Goal: Navigation & Orientation: Go to known website

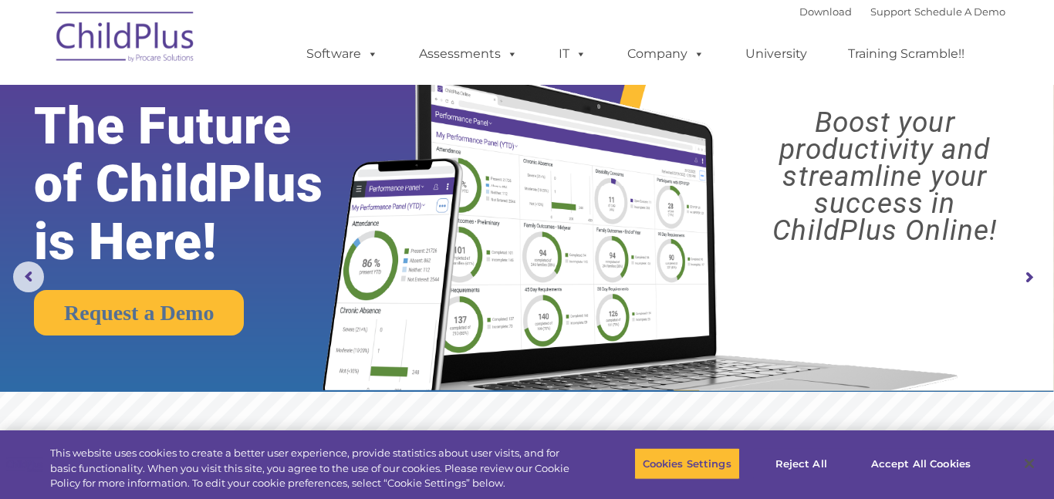
click at [127, 42] on img at bounding box center [126, 39] width 154 height 77
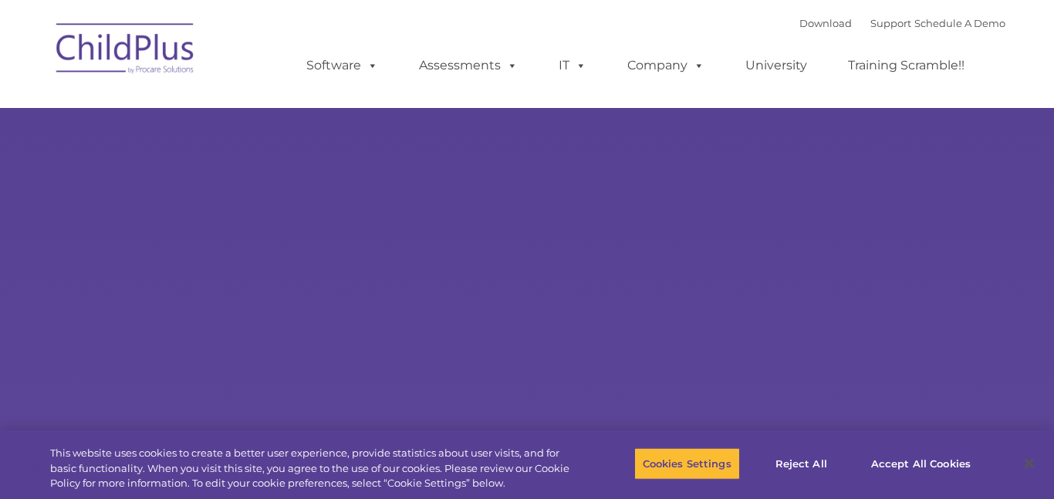
type input ""
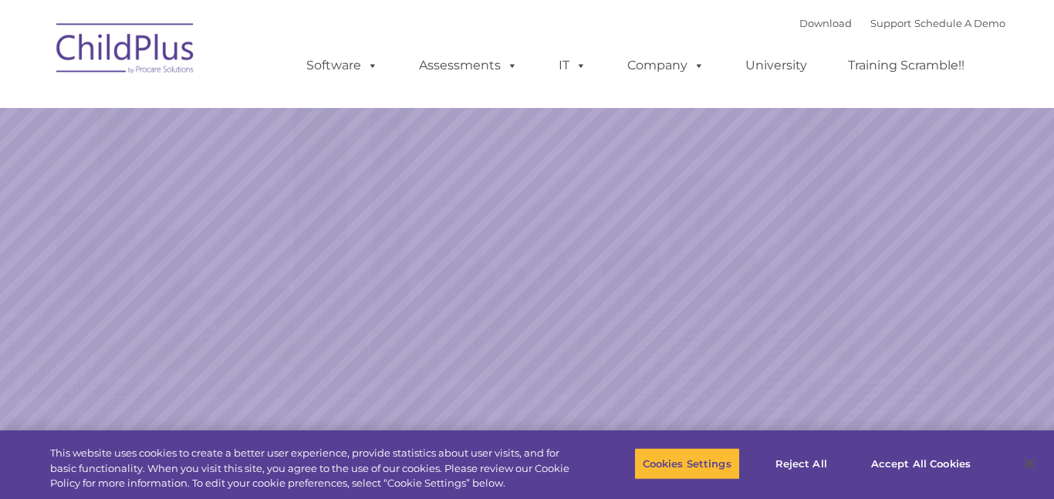
select select "MEDIUM"
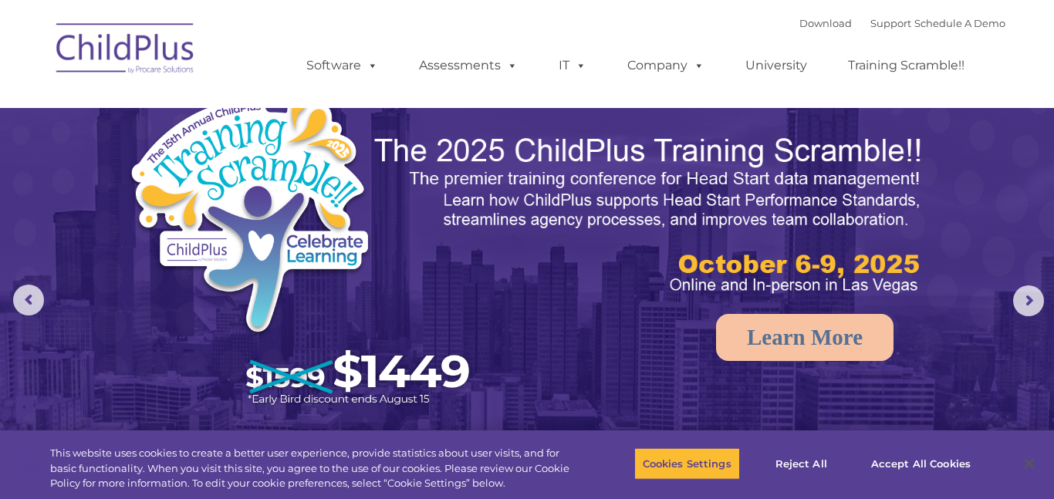
click at [1029, 317] on img at bounding box center [527, 331] width 1054 height 663
click at [1033, 301] on rs-arrow at bounding box center [1029, 301] width 31 height 31
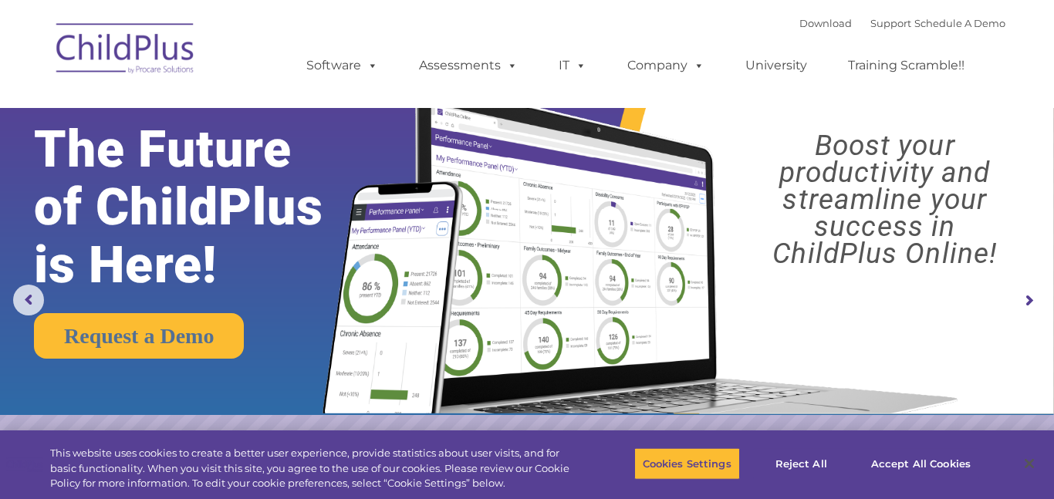
click at [1033, 301] on rs-arrow at bounding box center [1029, 301] width 31 height 31
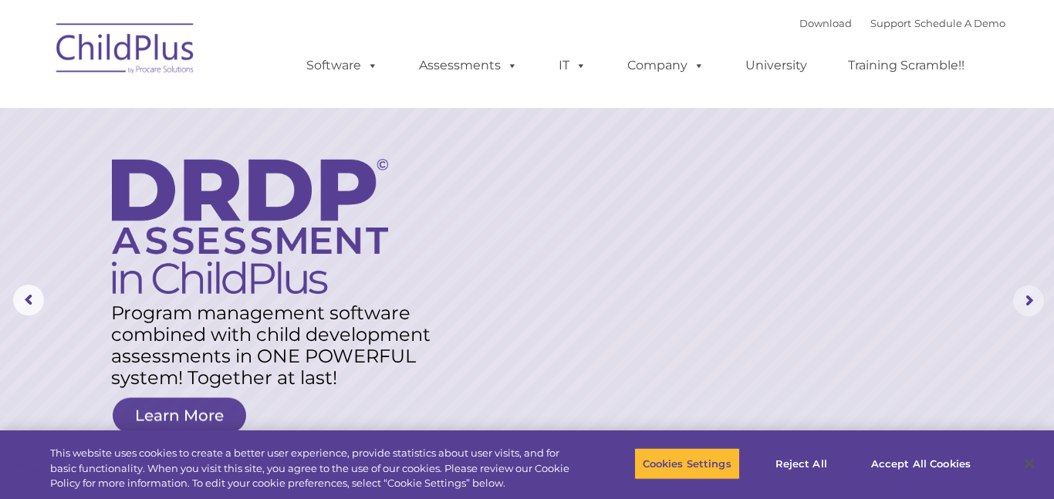
click at [1033, 301] on rs-arrow at bounding box center [1029, 301] width 31 height 31
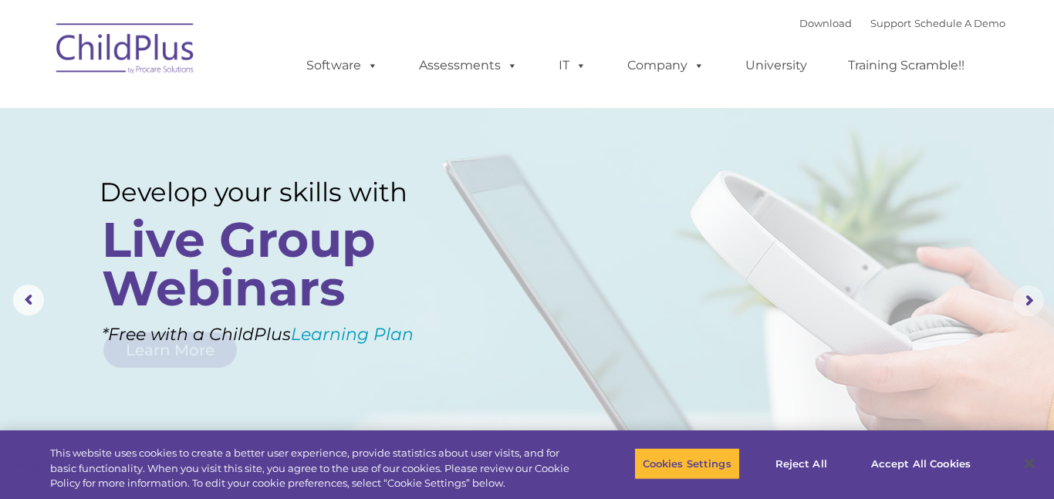
click at [1033, 301] on rs-arrow at bounding box center [1029, 301] width 31 height 31
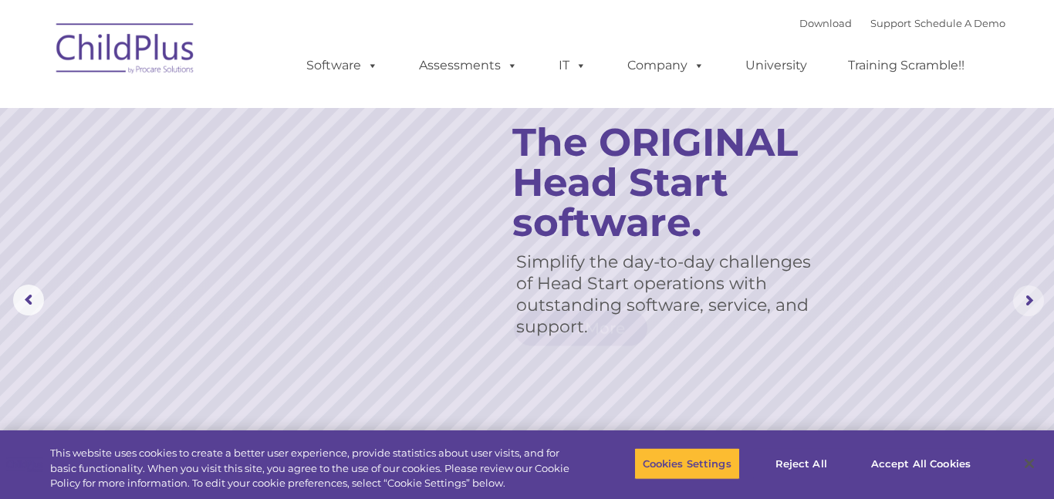
click at [1033, 301] on rs-arrow at bounding box center [1029, 301] width 31 height 31
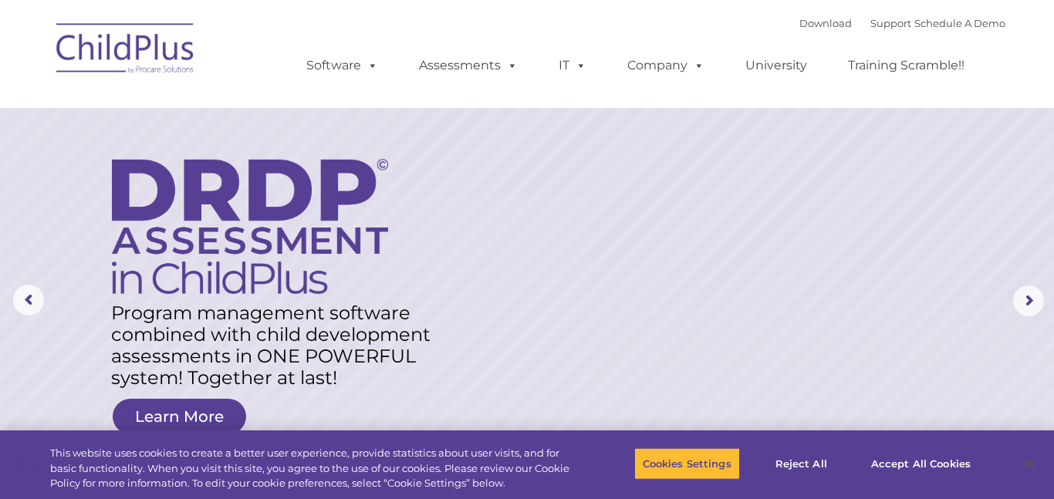
click at [109, 49] on img at bounding box center [126, 50] width 154 height 77
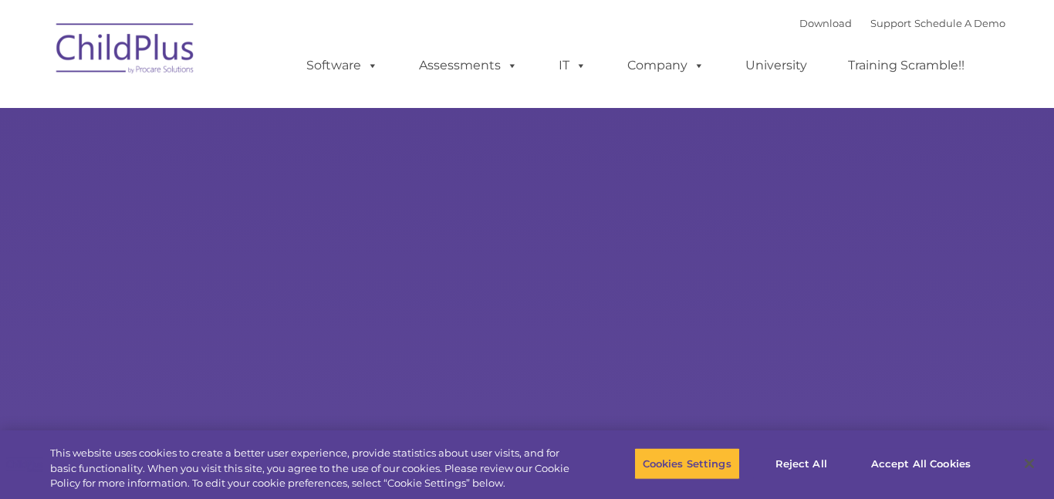
type input ""
select select "MEDIUM"
